Goal: Register for event/course

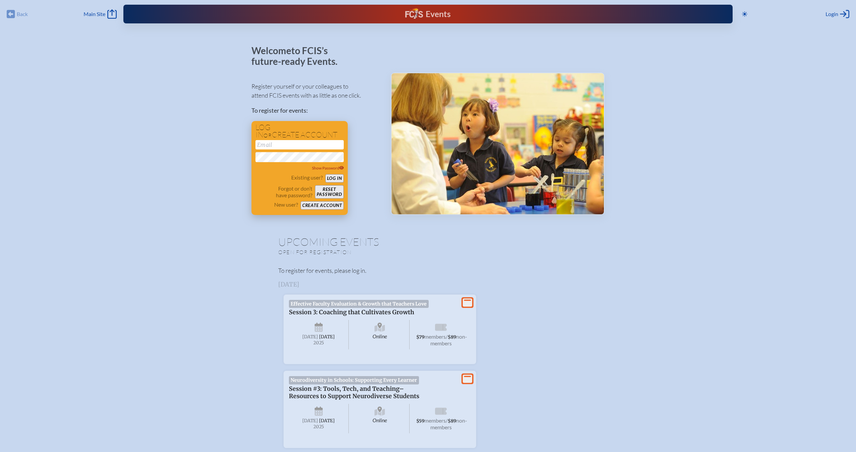
type input "[EMAIL_ADDRESS][DOMAIN_NAME]"
click at [334, 179] on button "Log in" at bounding box center [334, 178] width 18 height 8
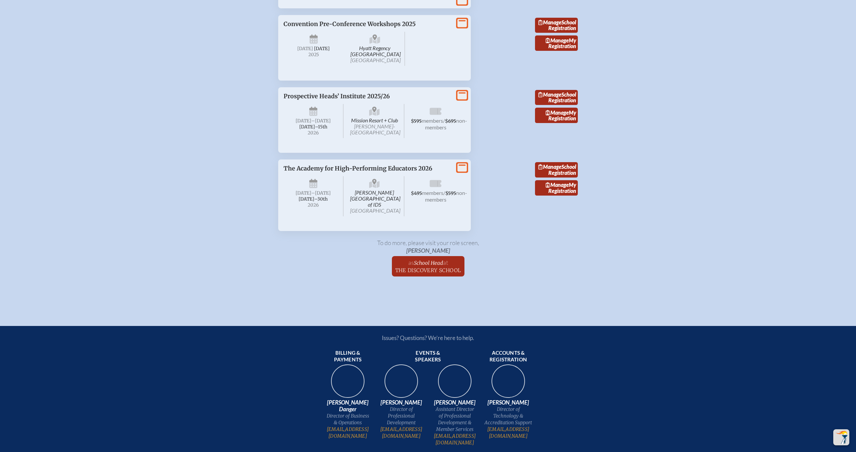
scroll to position [966, 0]
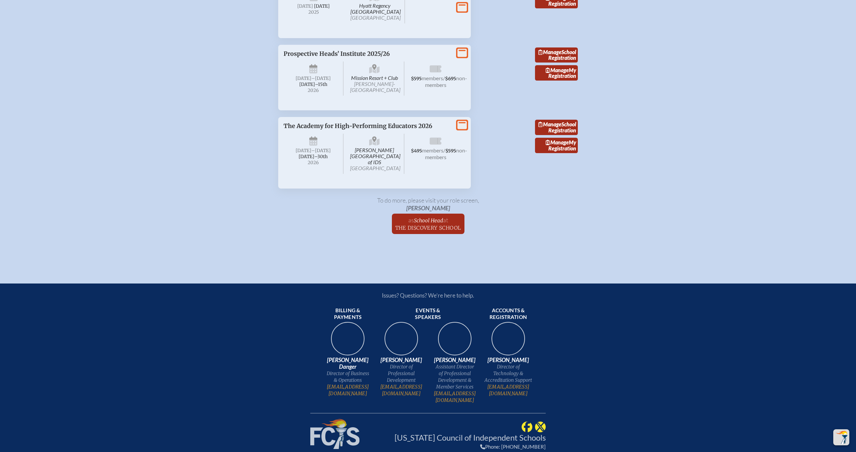
click at [372, 174] on span "[PERSON_NAME][GEOGRAPHIC_DATA] [GEOGRAPHIC_DATA]" at bounding box center [375, 154] width 60 height 40
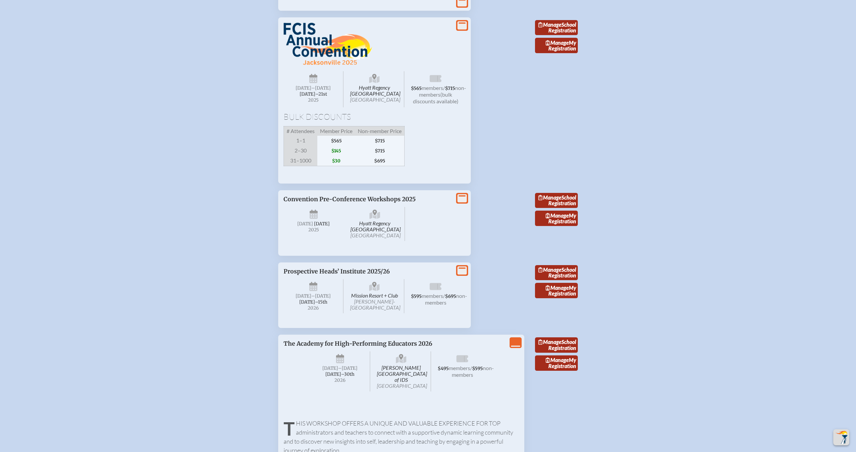
scroll to position [753, 0]
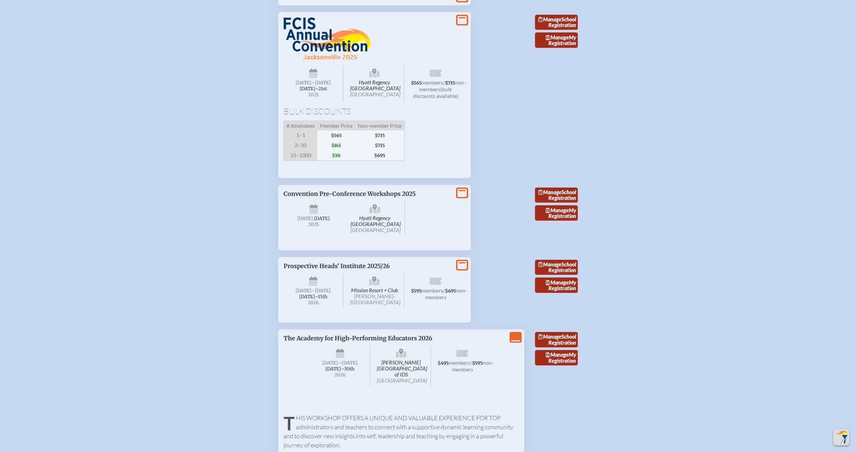
click at [313, 79] on icon at bounding box center [313, 74] width 8 height 11
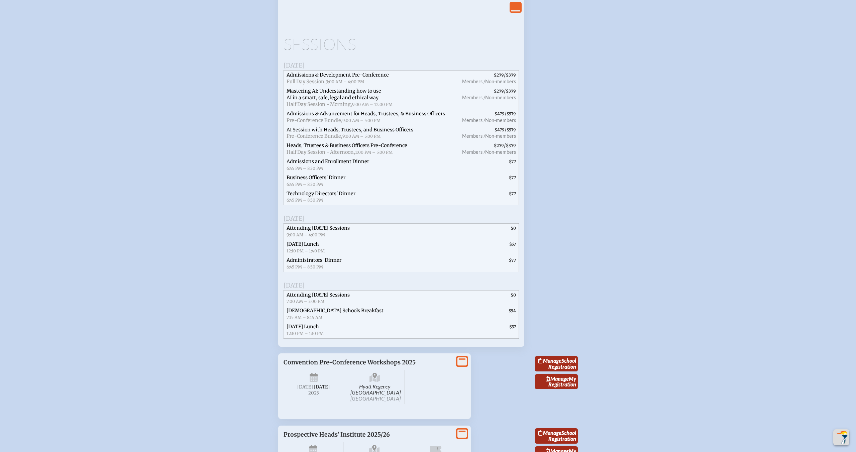
scroll to position [923, 0]
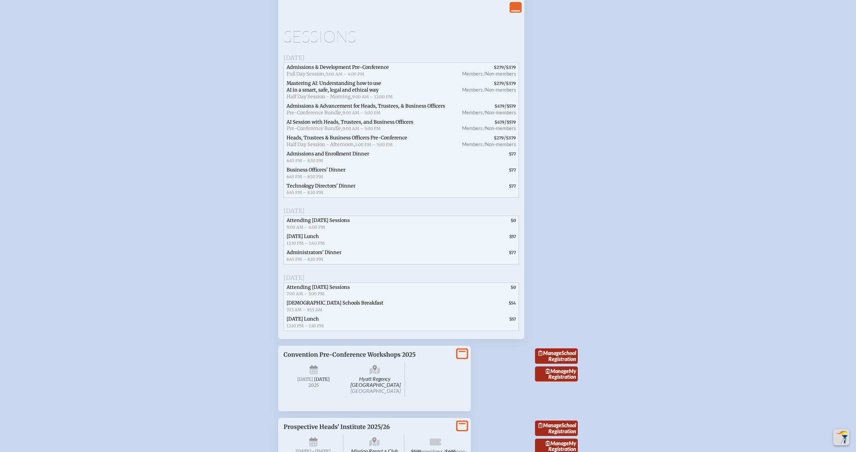
click at [513, 322] on span "$57" at bounding box center [512, 319] width 7 height 5
